Goal: Use online tool/utility

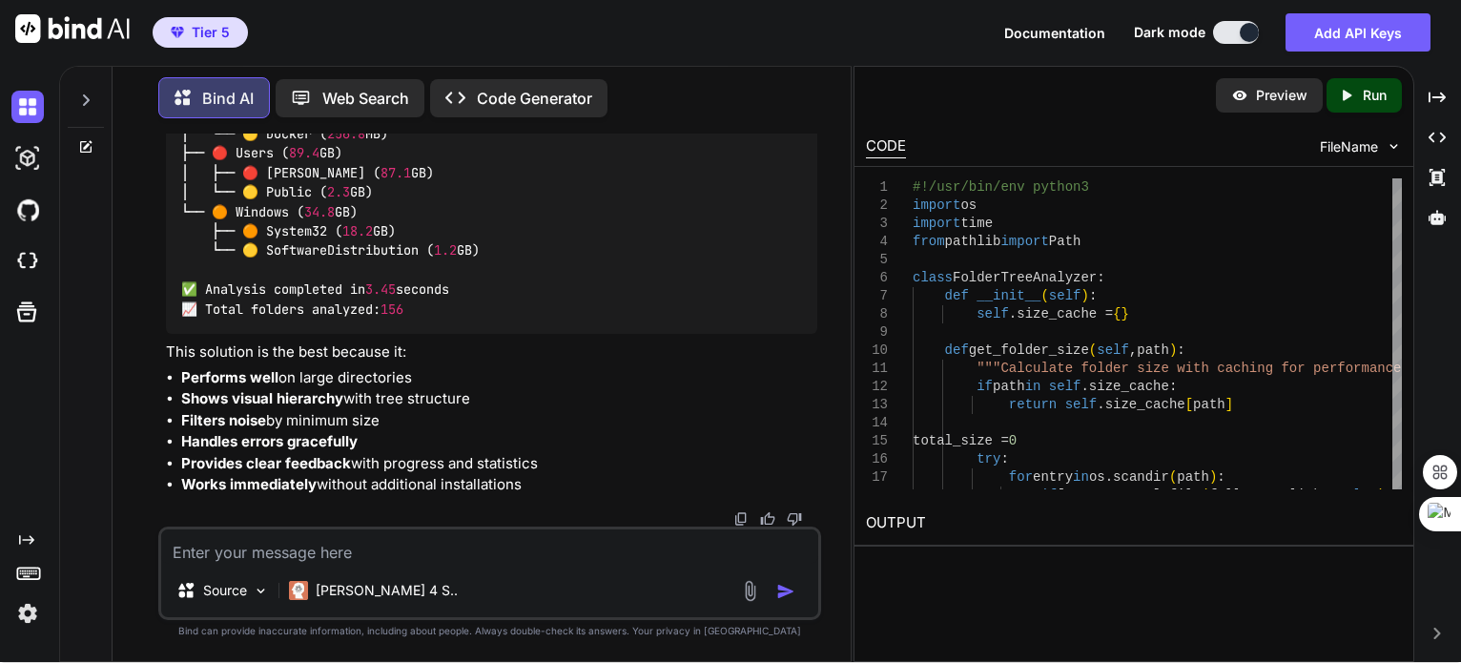
scroll to position [286, 0]
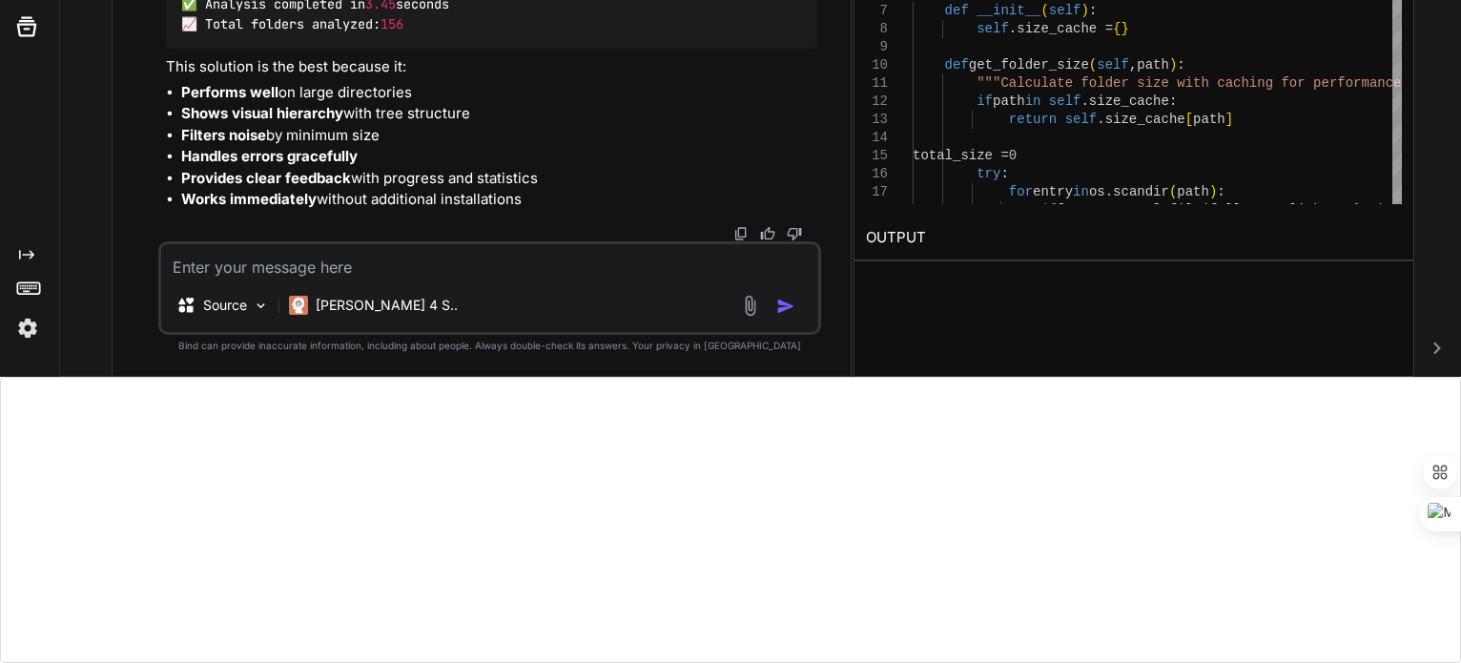
click at [303, 266] on textarea at bounding box center [489, 261] width 657 height 34
type textarea "a"
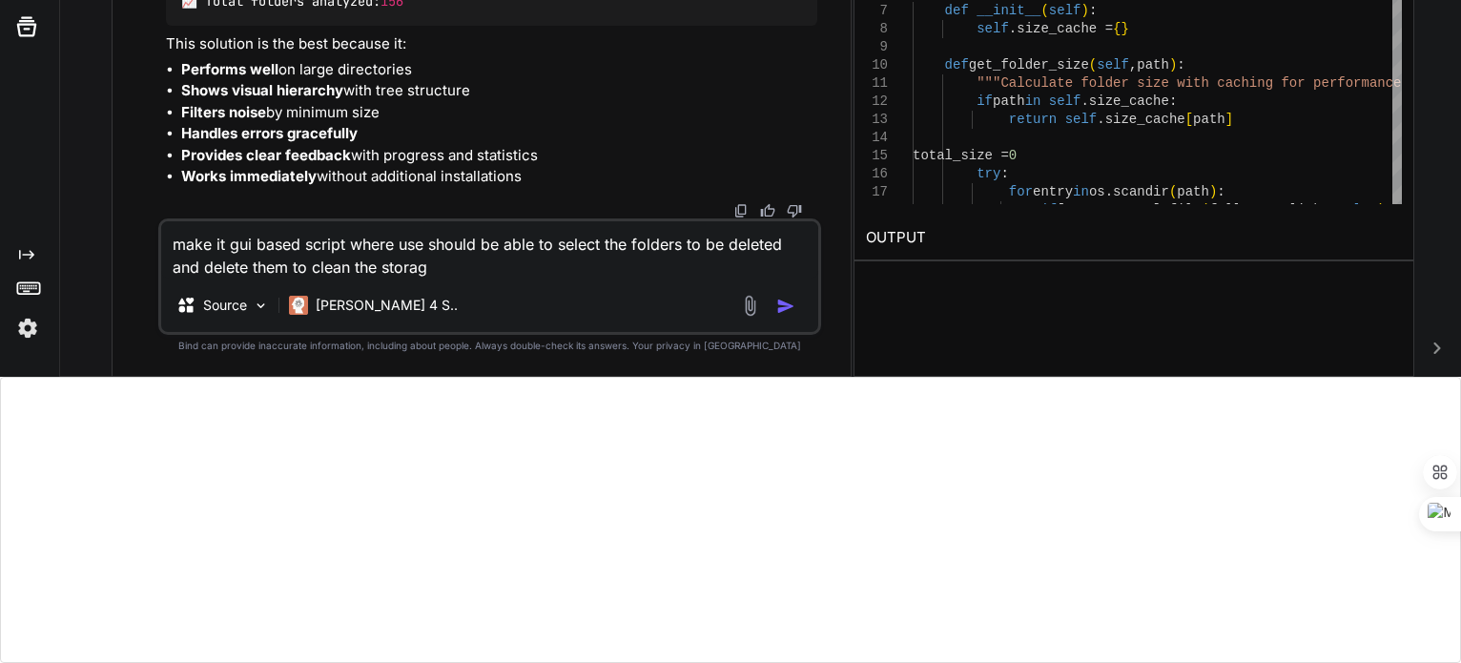
type textarea "make it gui based script where use should be able to select the folders to be d…"
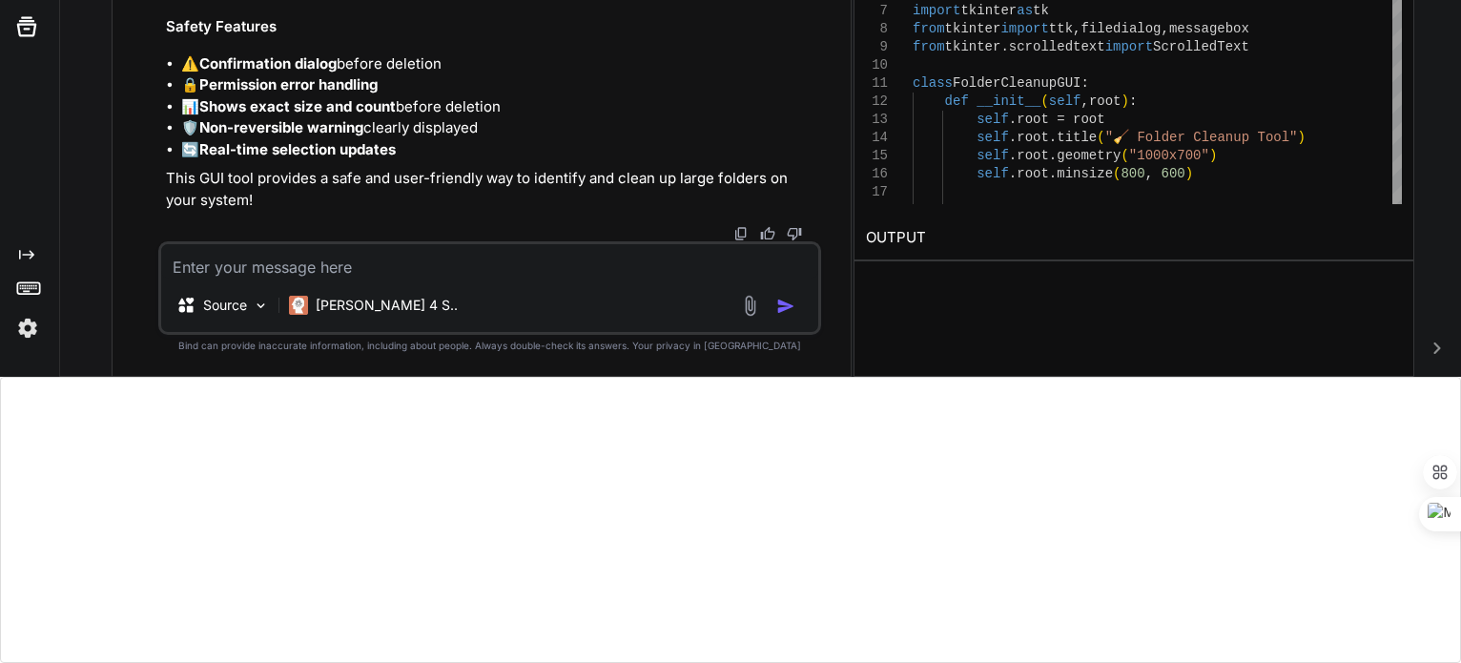
scroll to position [27605, 0]
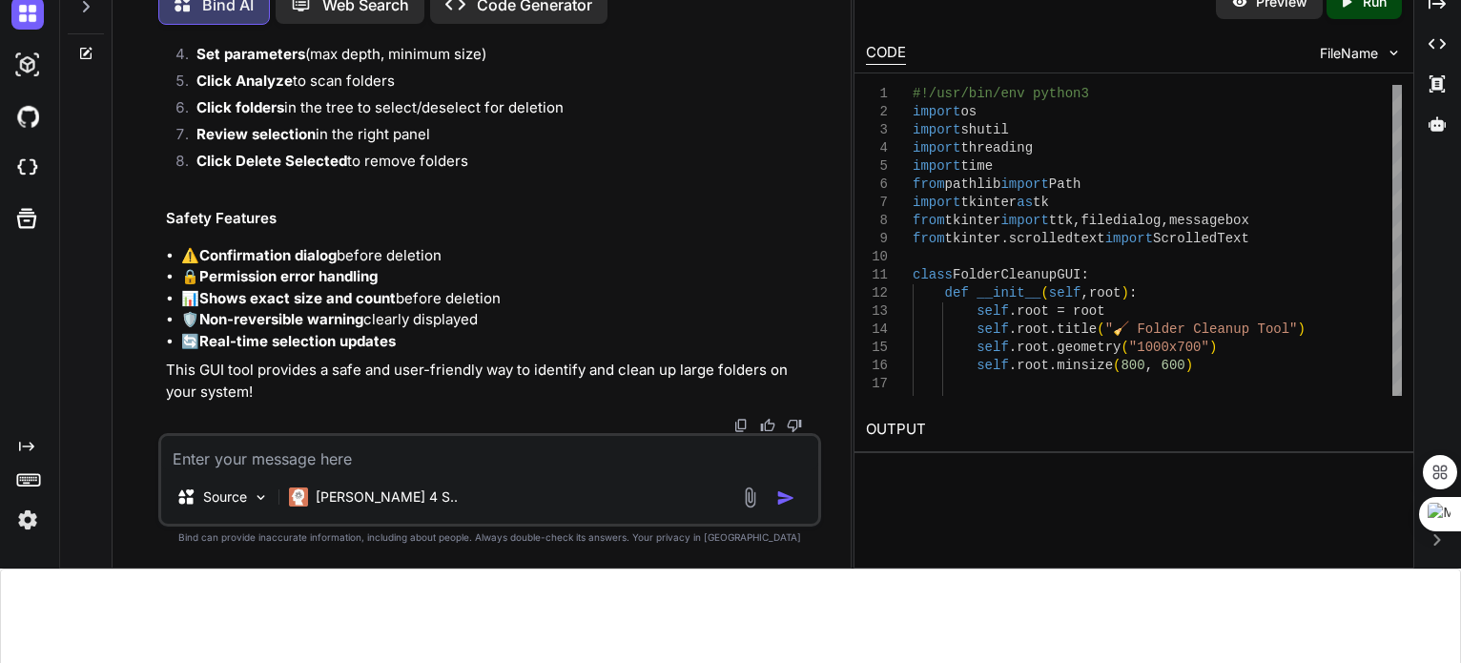
scroll to position [30387, 0]
click at [327, 472] on div "Source [PERSON_NAME] 4 S.." at bounding box center [489, 479] width 663 height 93
click at [317, 452] on textarea at bounding box center [489, 453] width 657 height 34
type textarea "use checkbox for fodler selection to be deleted"
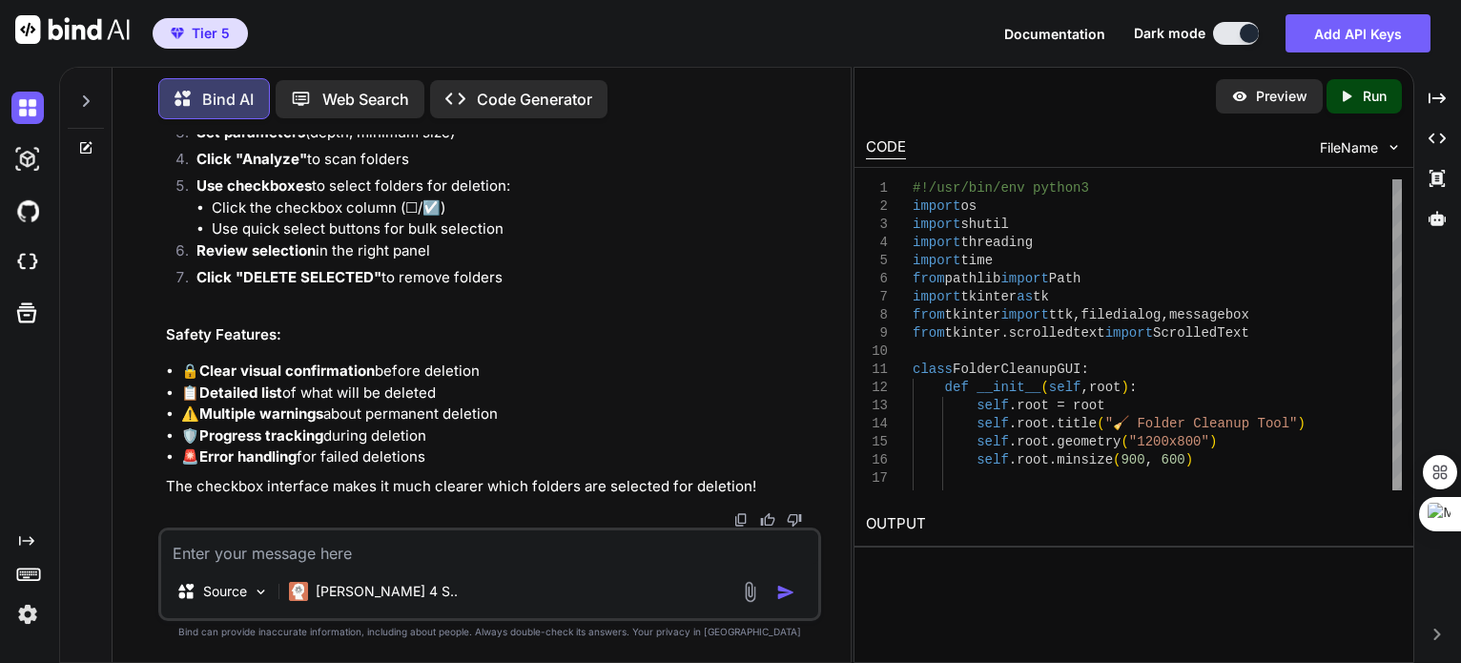
scroll to position [38471, 0]
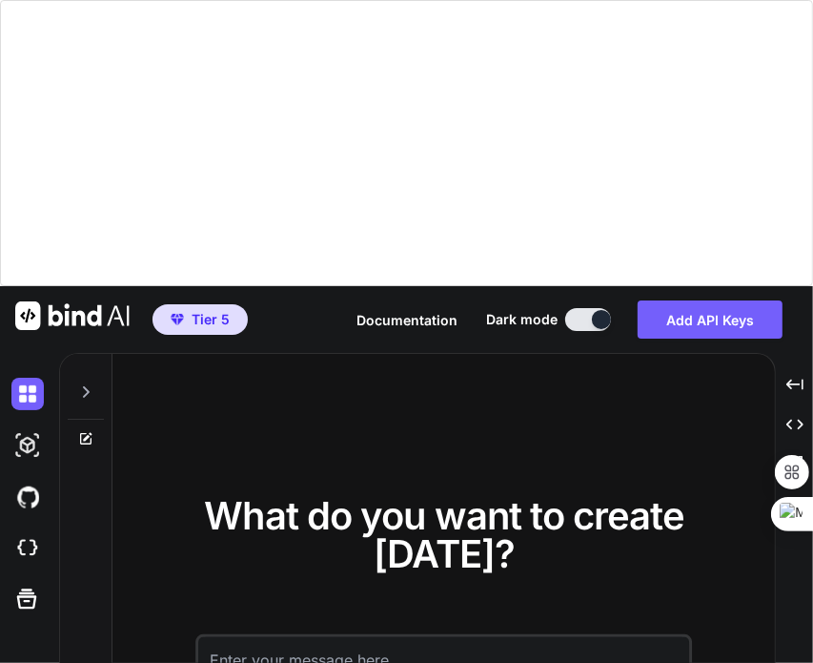
scroll to position [286, 0]
